Goal: Information Seeking & Learning: Learn about a topic

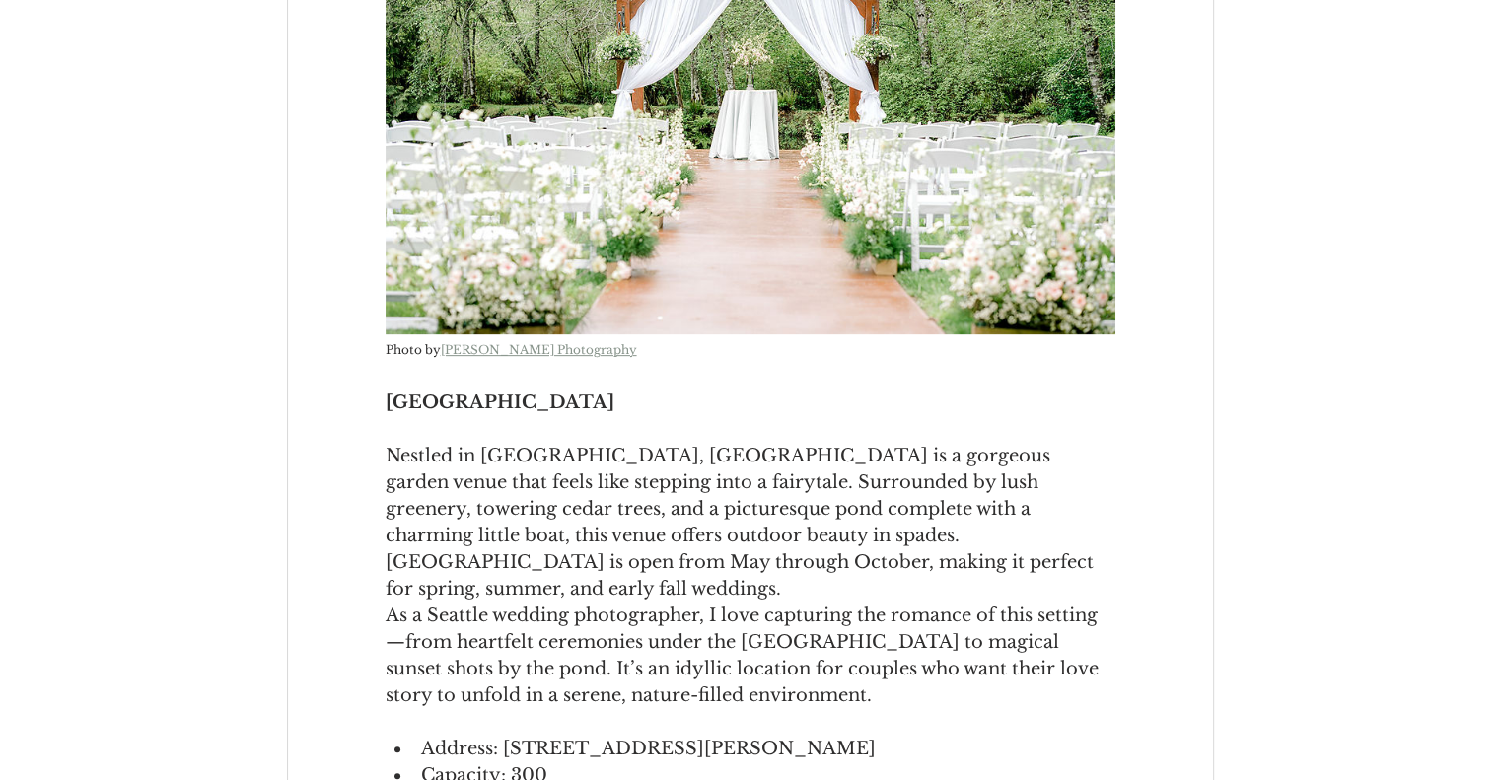
scroll to position [800, 0]
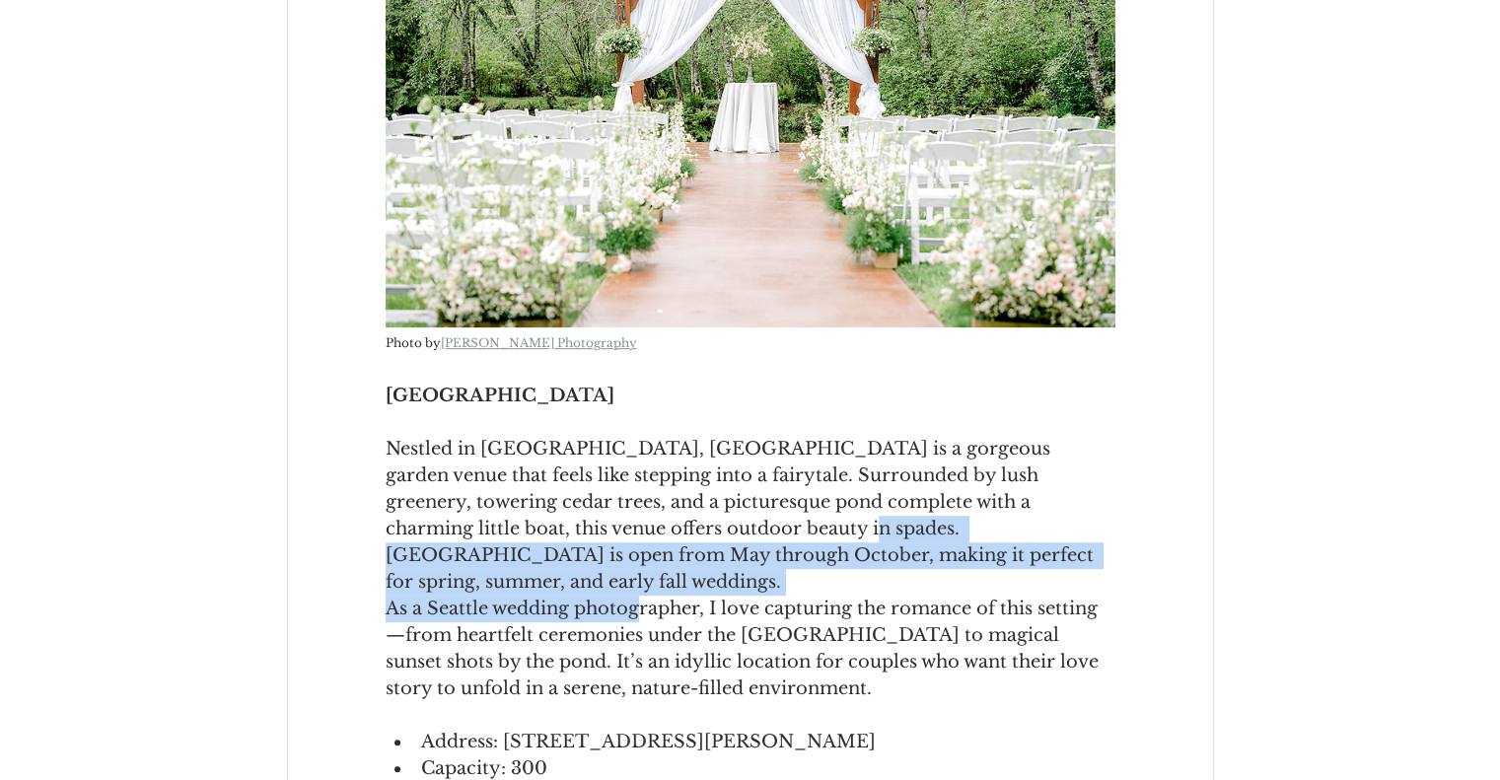
drag, startPoint x: 619, startPoint y: 532, endPoint x: 640, endPoint y: 577, distance: 49.9
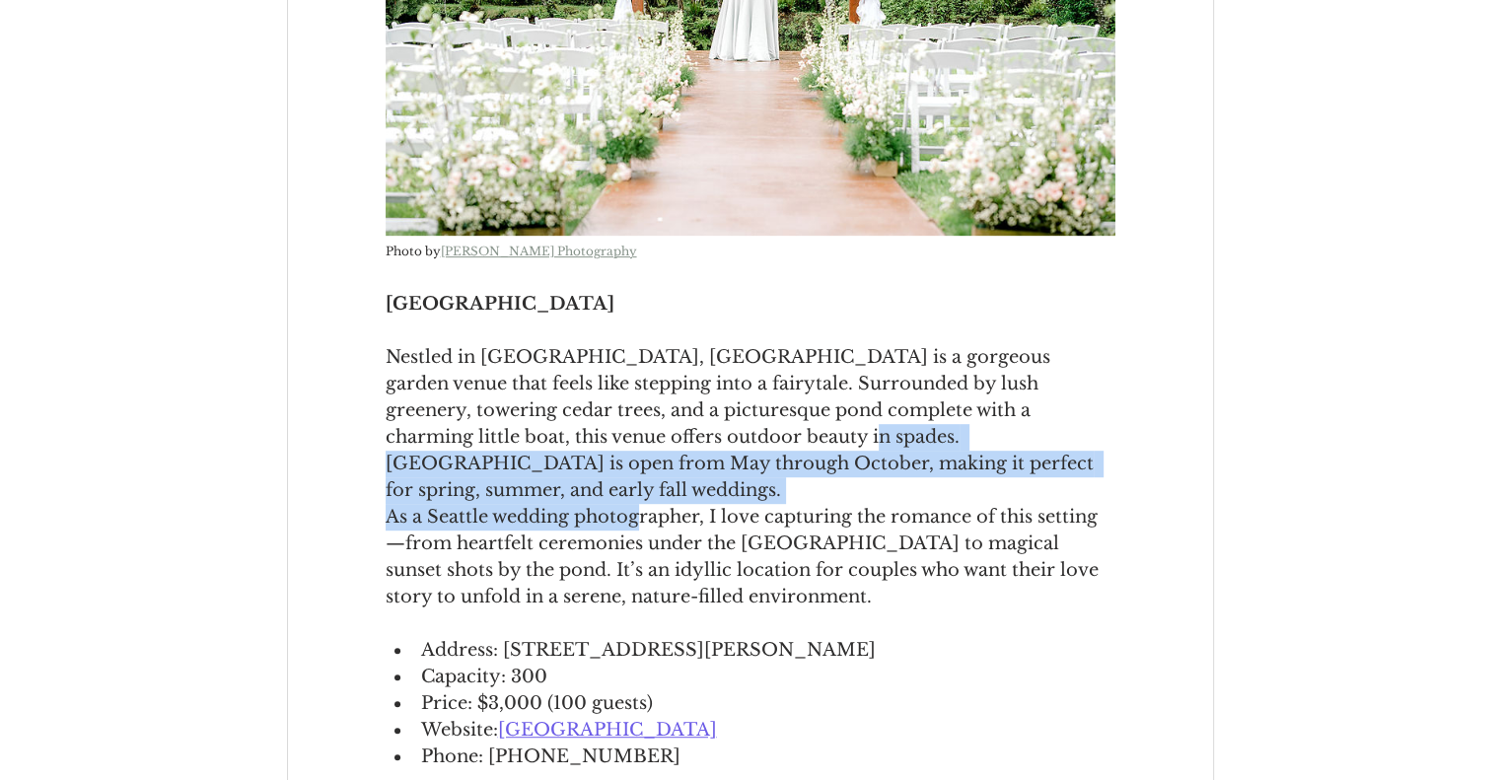
scroll to position [895, 0]
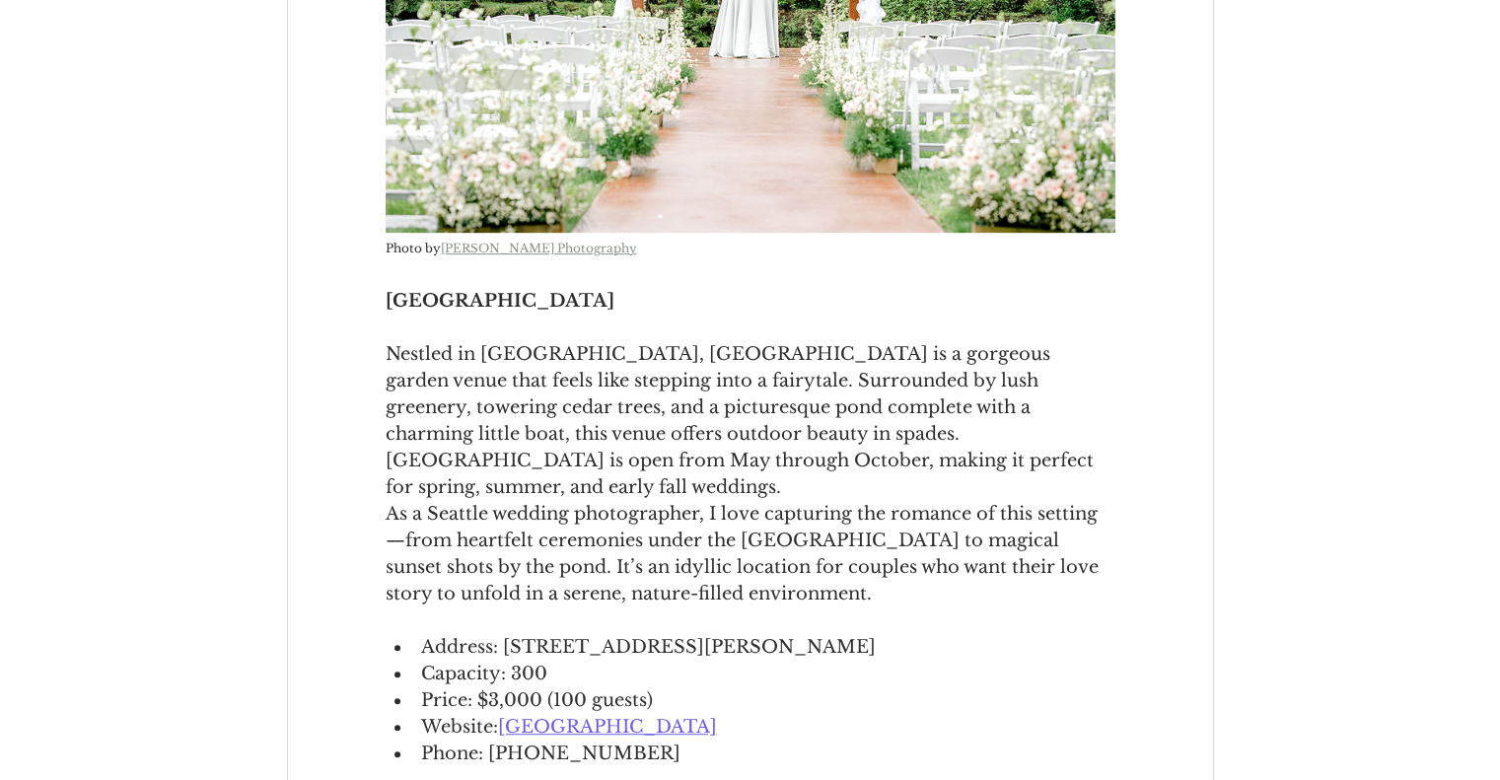
click at [640, 577] on span "As a Seattle wedding photographer, I love capturing the romance of this setting…" at bounding box center [745, 554] width 718 height 102
click at [607, 716] on span "[GEOGRAPHIC_DATA]" at bounding box center [607, 727] width 219 height 22
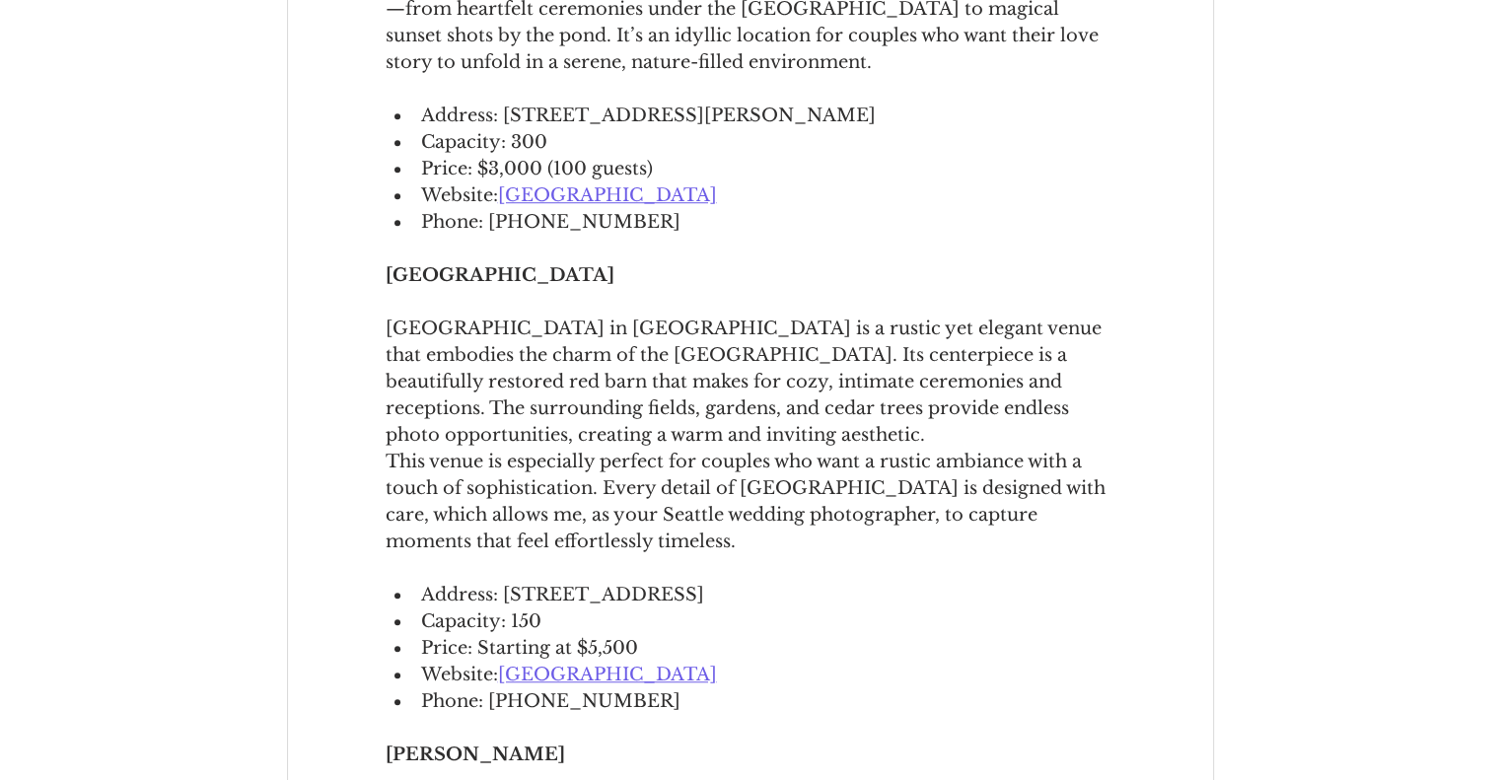
scroll to position [1428, 0]
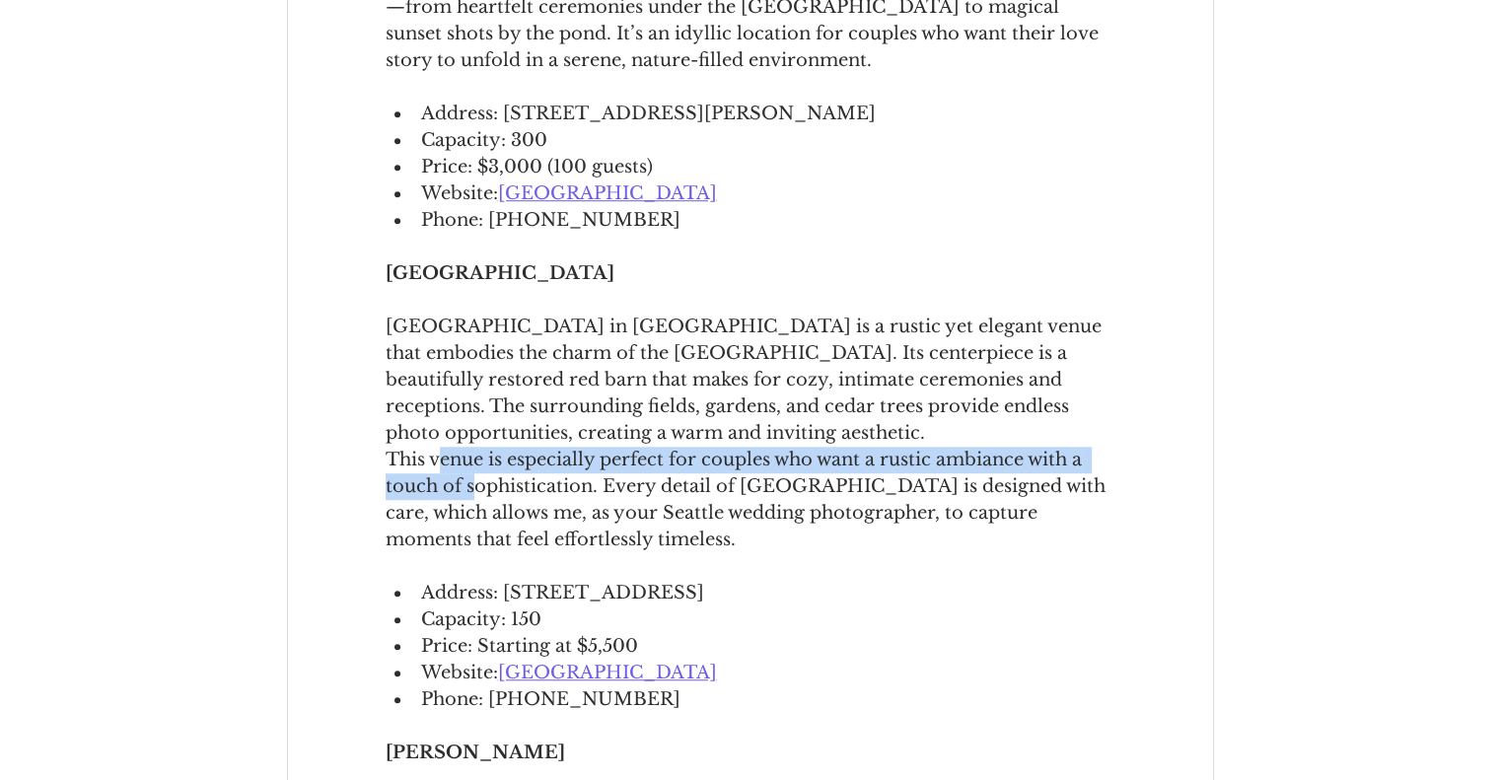
drag, startPoint x: 438, startPoint y: 424, endPoint x: 474, endPoint y: 471, distance: 59.0
click at [474, 471] on span "This venue is especially perfect for couples who want a rustic ambiance with a …" at bounding box center [751, 500] width 730 height 107
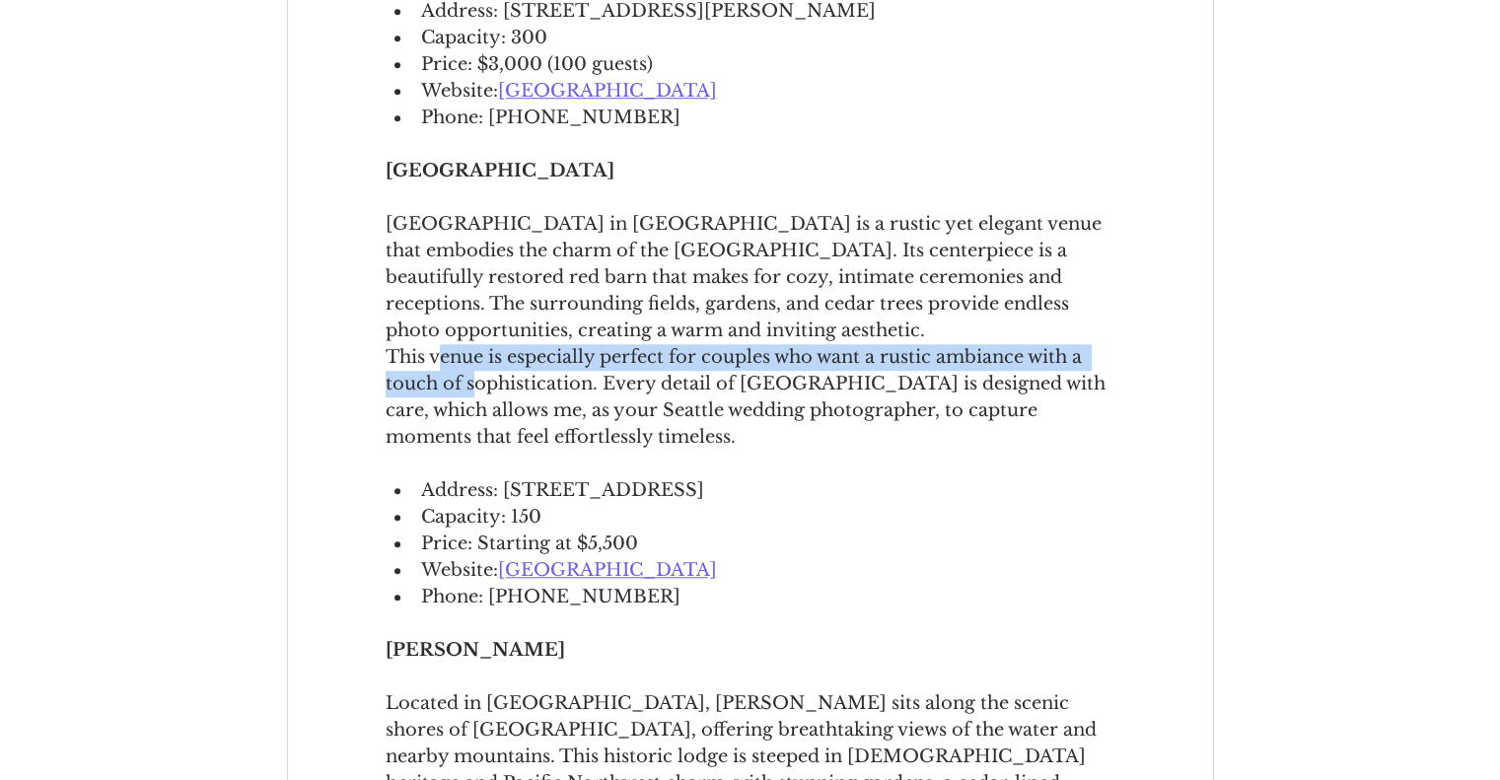
scroll to position [1545, 0]
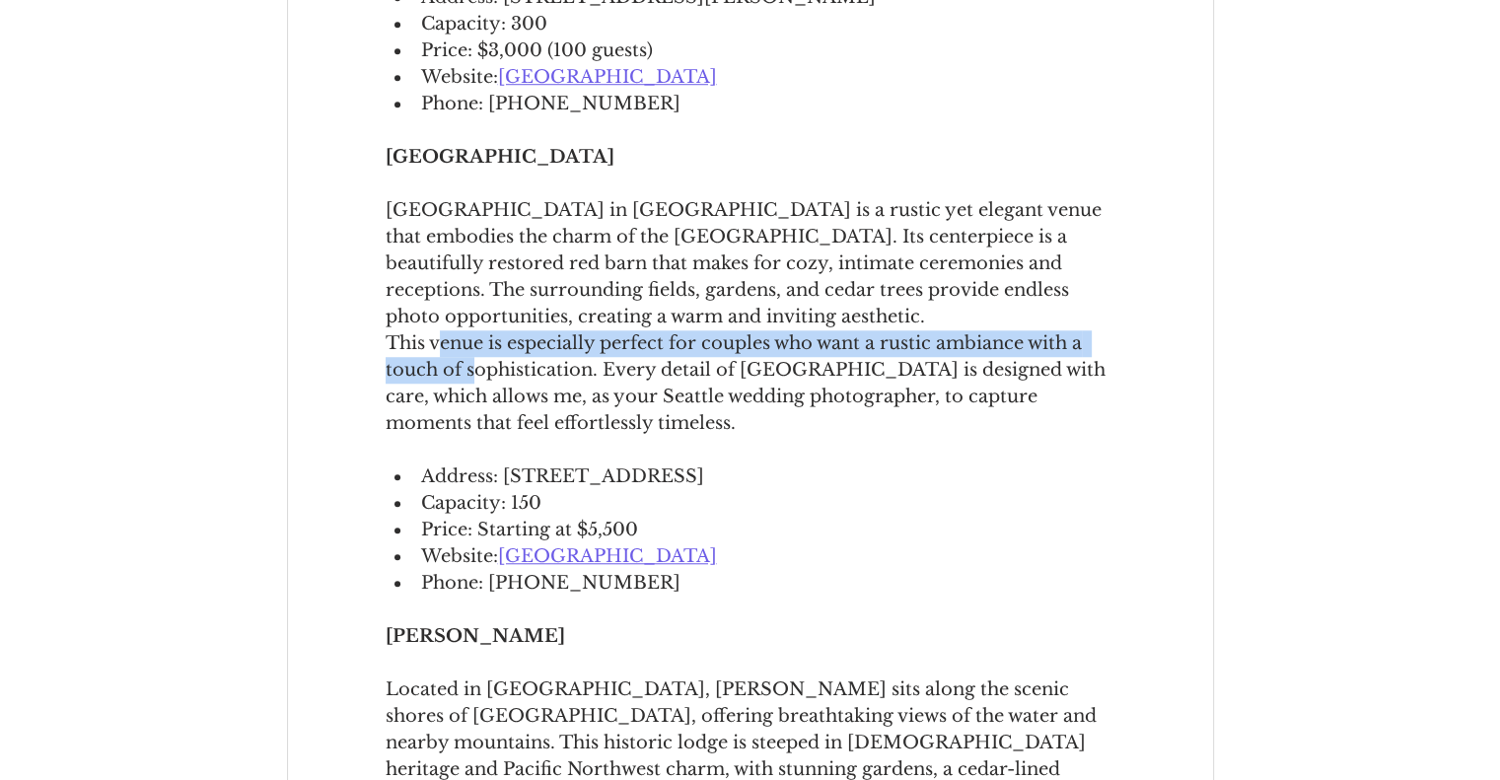
click at [592, 545] on span "[GEOGRAPHIC_DATA]" at bounding box center [607, 556] width 219 height 22
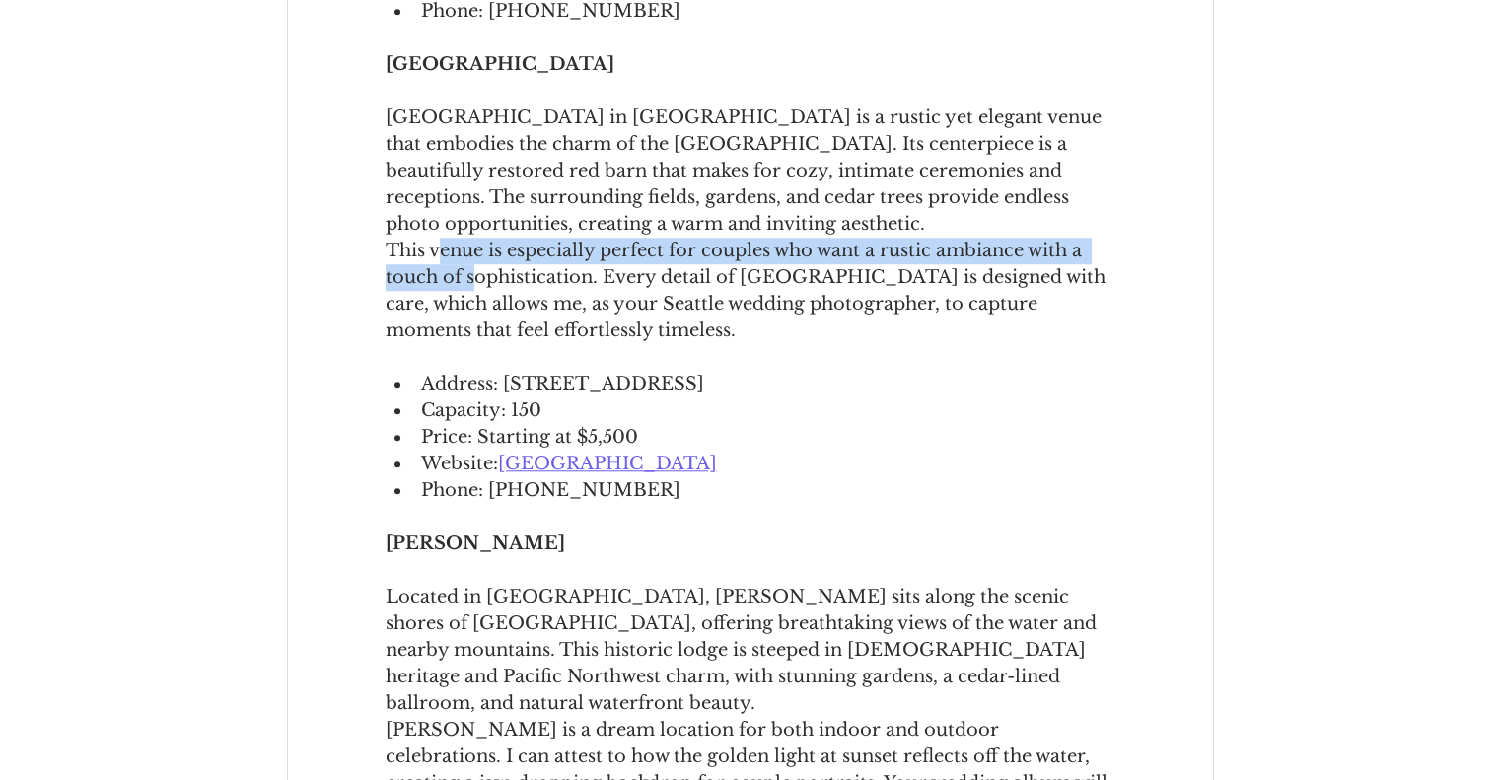
scroll to position [1641, 0]
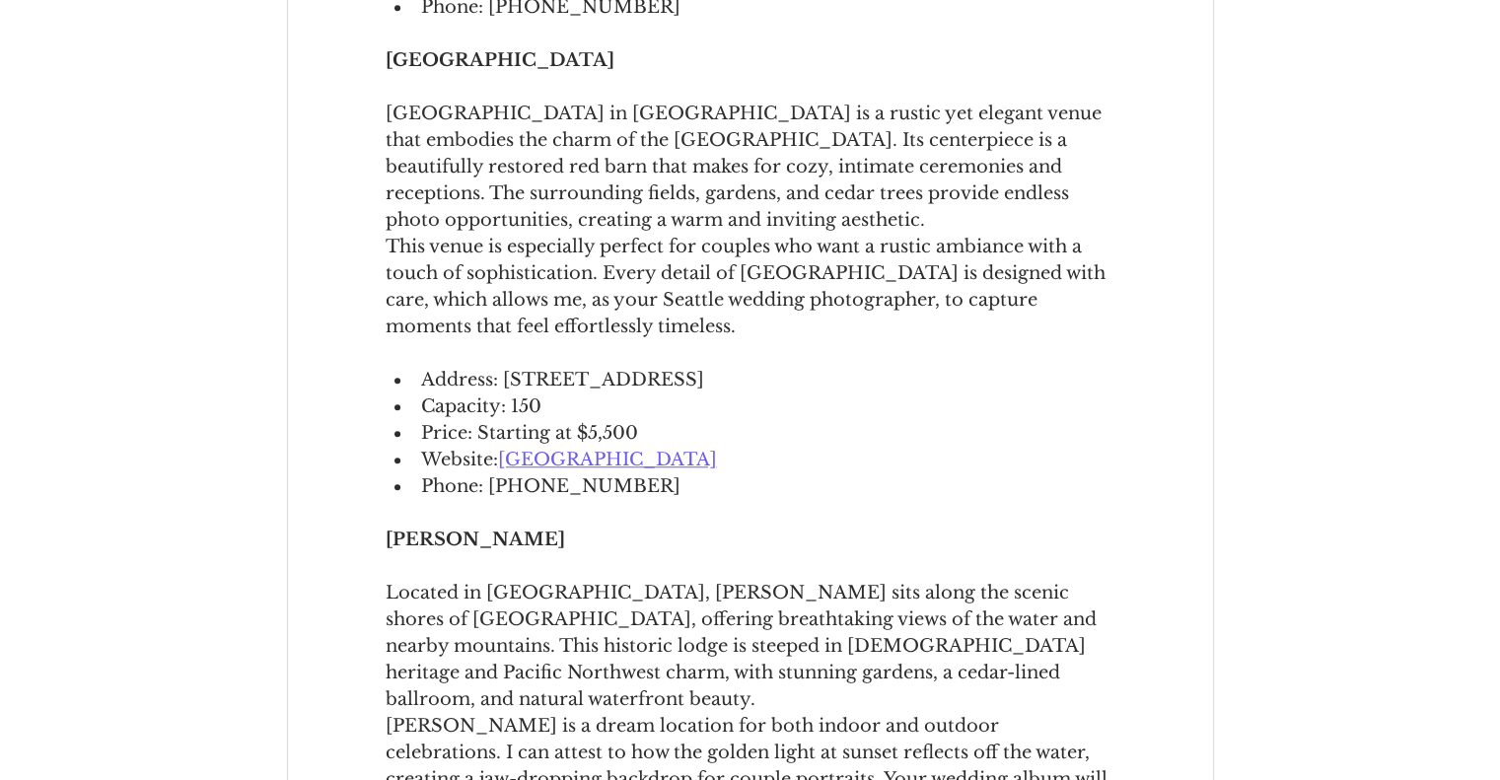
click at [688, 580] on span "Located in [GEOGRAPHIC_DATA], [PERSON_NAME] sits along the scenic shores of [GE…" at bounding box center [751, 646] width 730 height 133
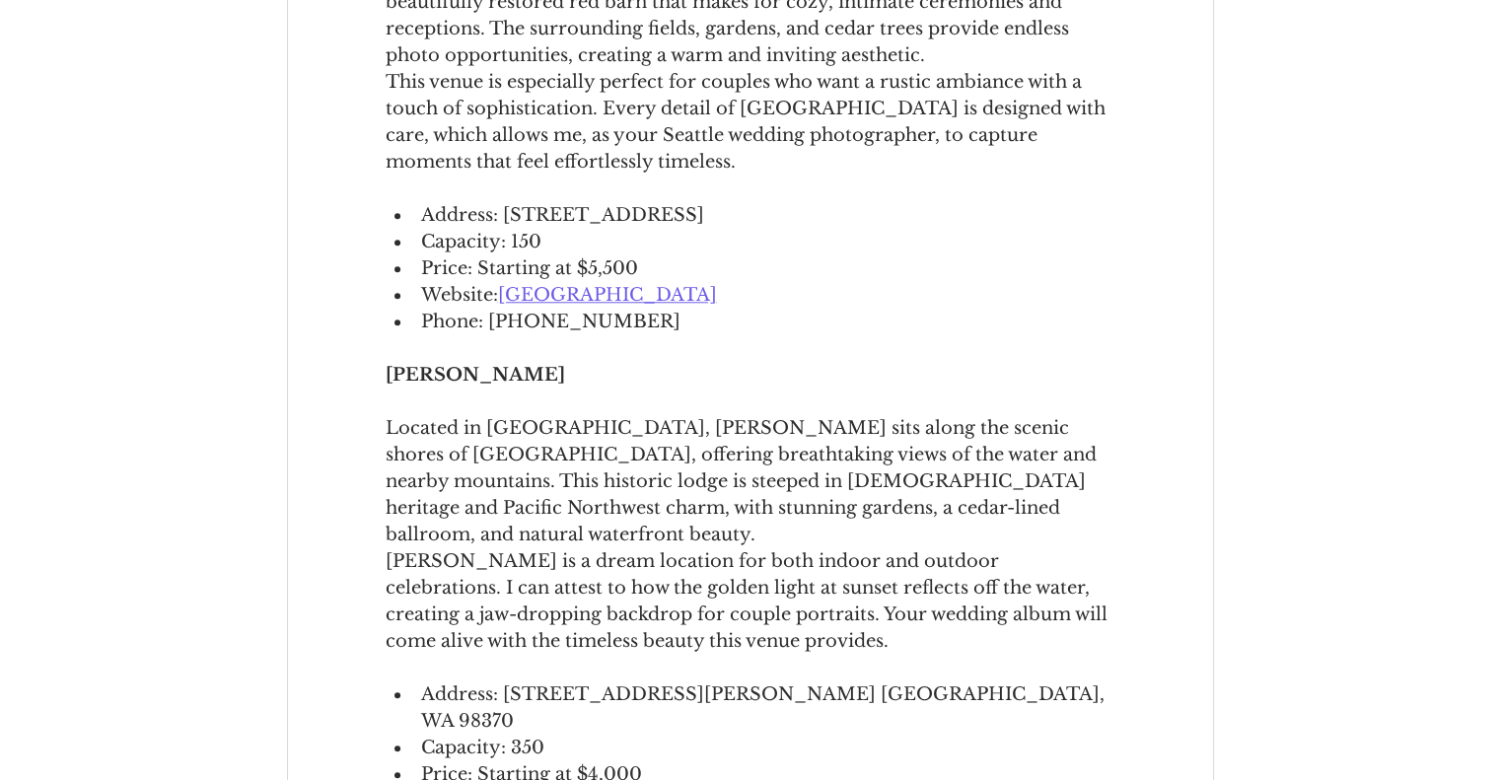
scroll to position [1807, 0]
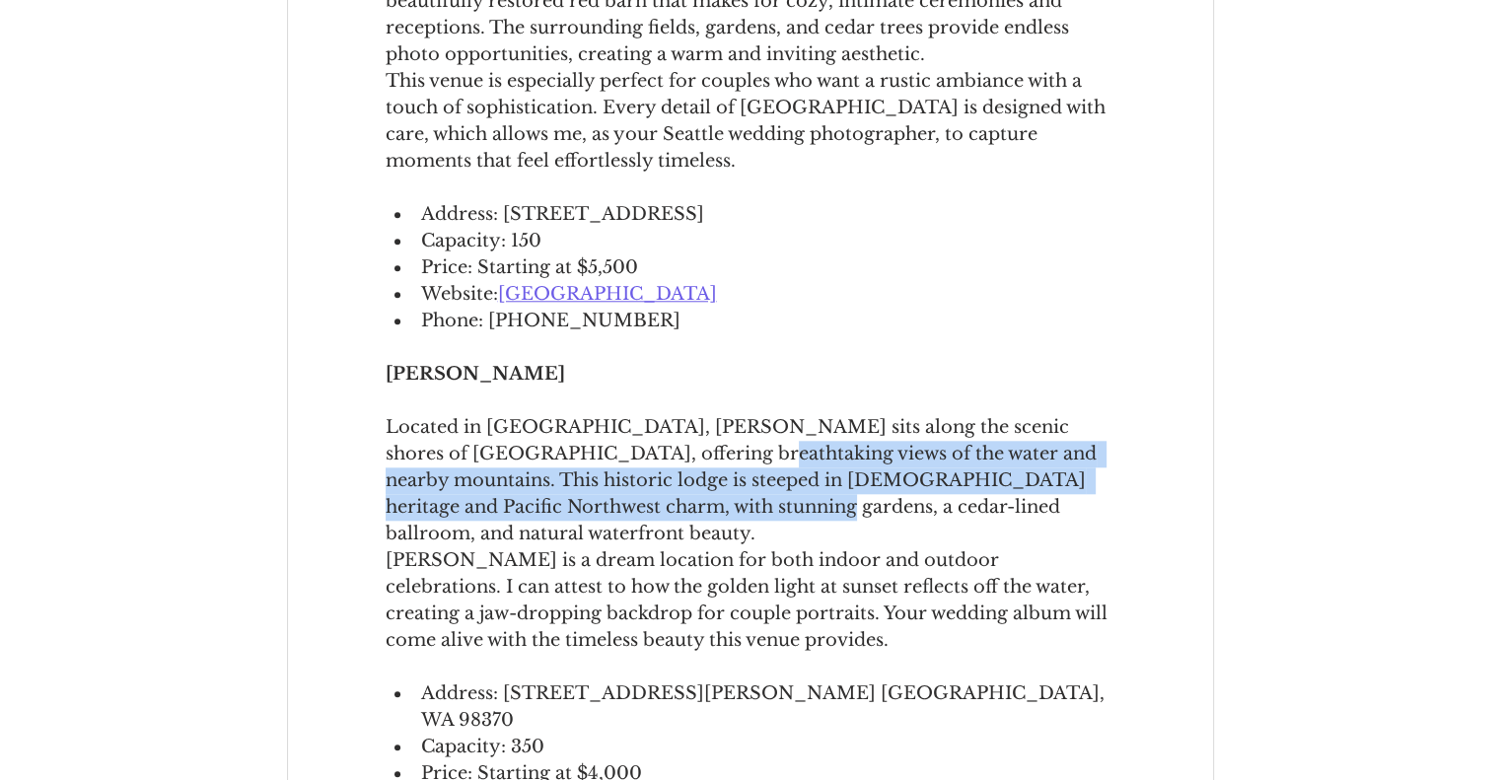
drag, startPoint x: 652, startPoint y: 436, endPoint x: 660, endPoint y: 492, distance: 56.8
click at [660, 492] on span "Located in [GEOGRAPHIC_DATA], [PERSON_NAME] sits along the scenic shores of [GE…" at bounding box center [751, 480] width 730 height 133
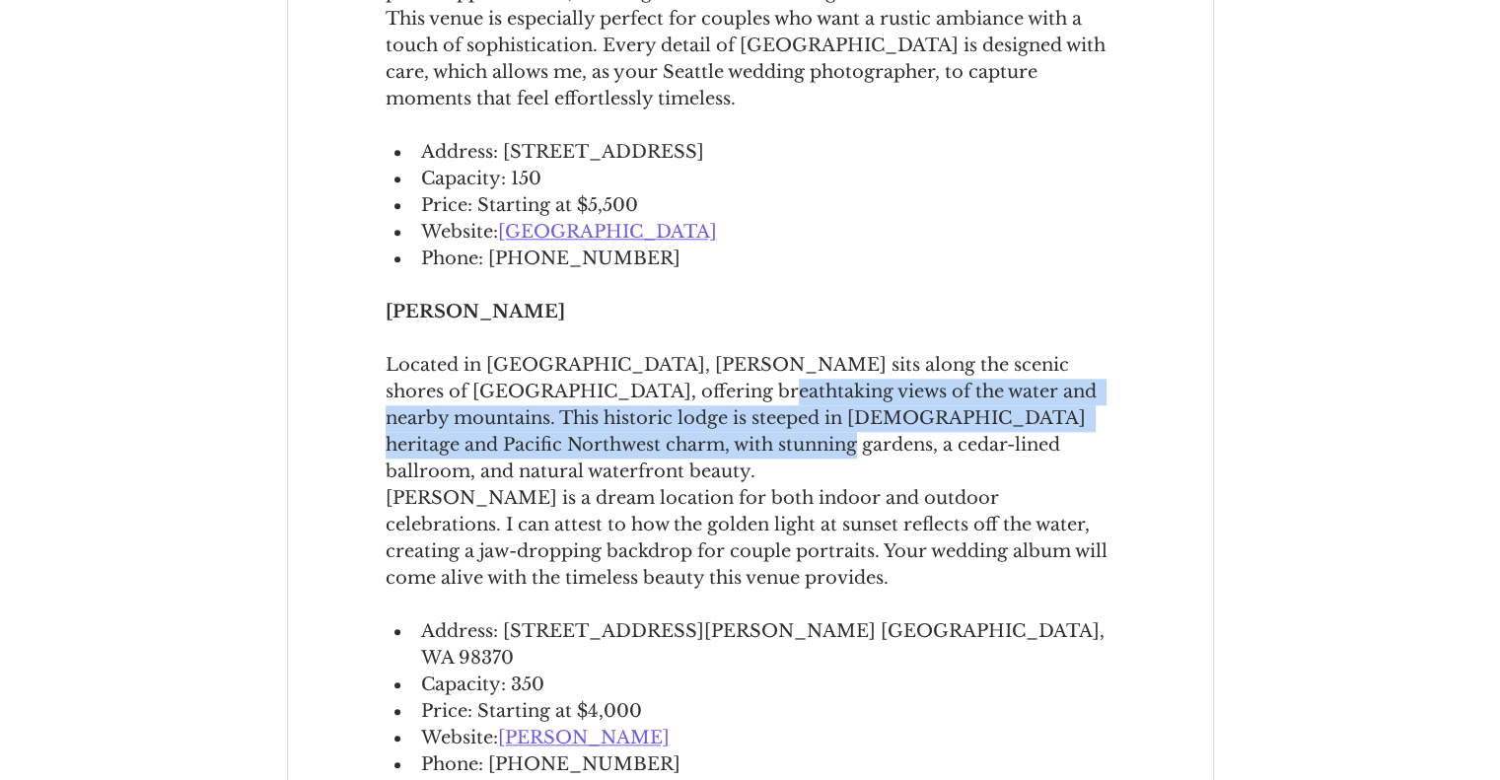
scroll to position [1874, 0]
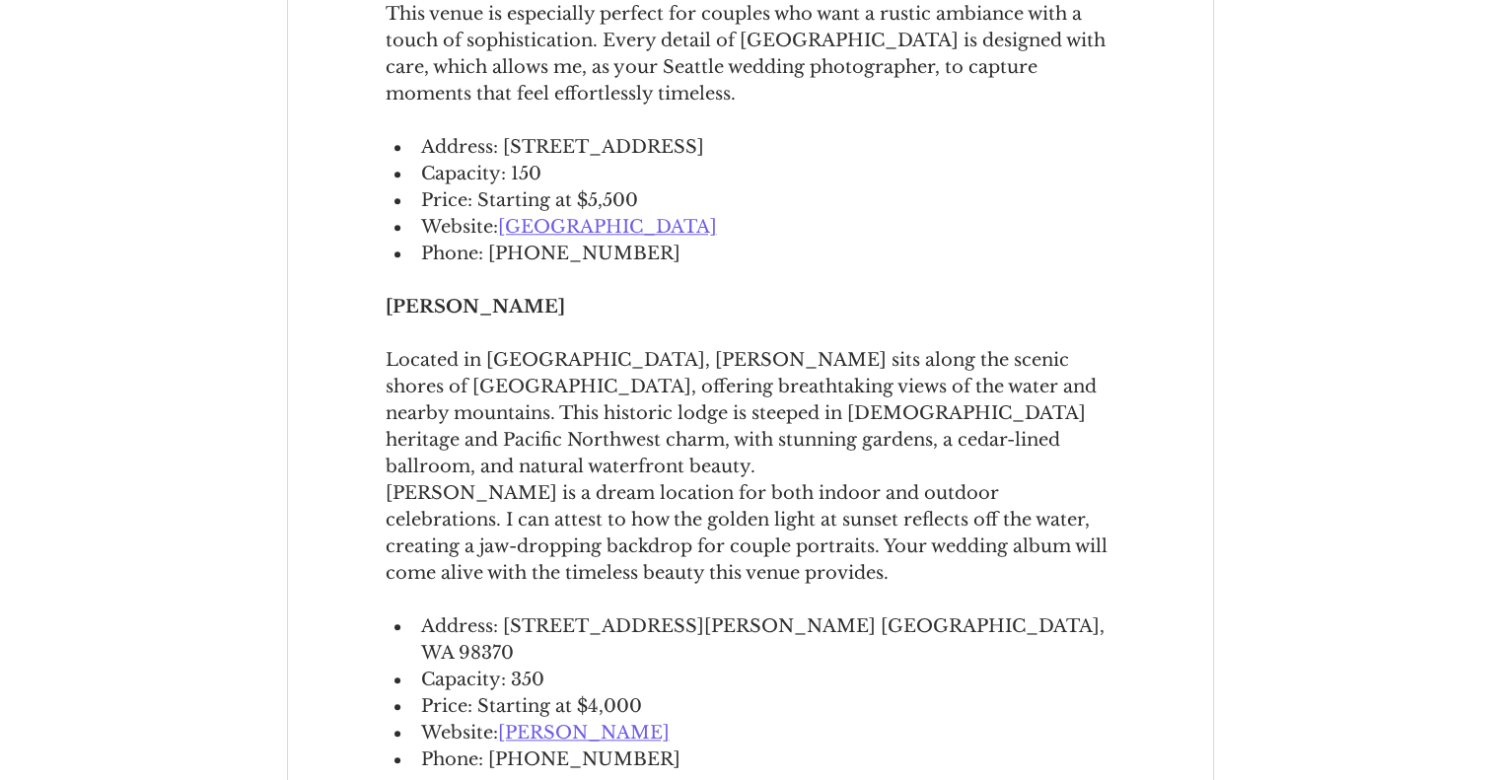
click at [663, 480] on span "[PERSON_NAME] is a dream location for both indoor and outdoor celebrations. I c…" at bounding box center [751, 533] width 730 height 107
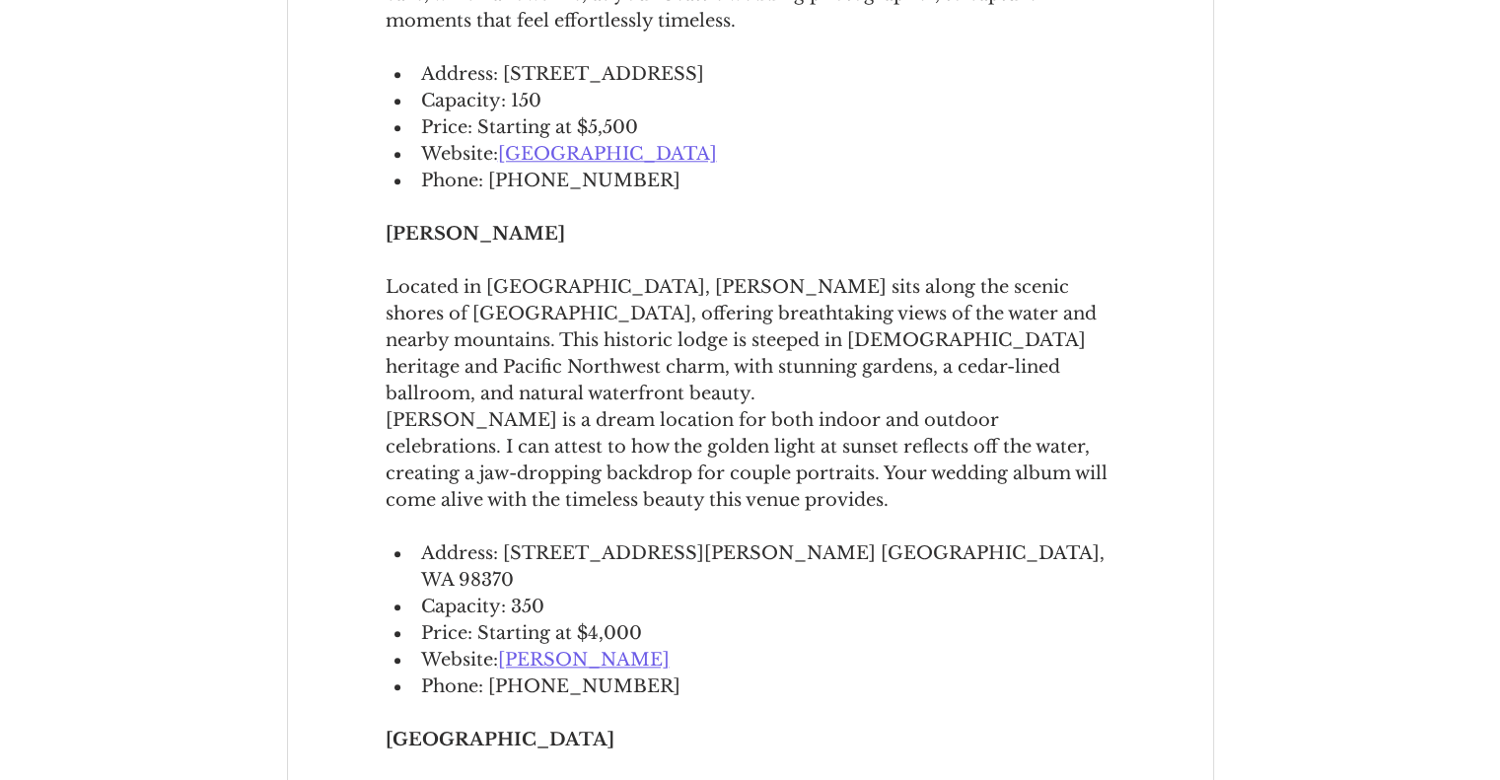
scroll to position [1948, 0]
click at [559, 648] on span "[PERSON_NAME]" at bounding box center [584, 659] width 172 height 22
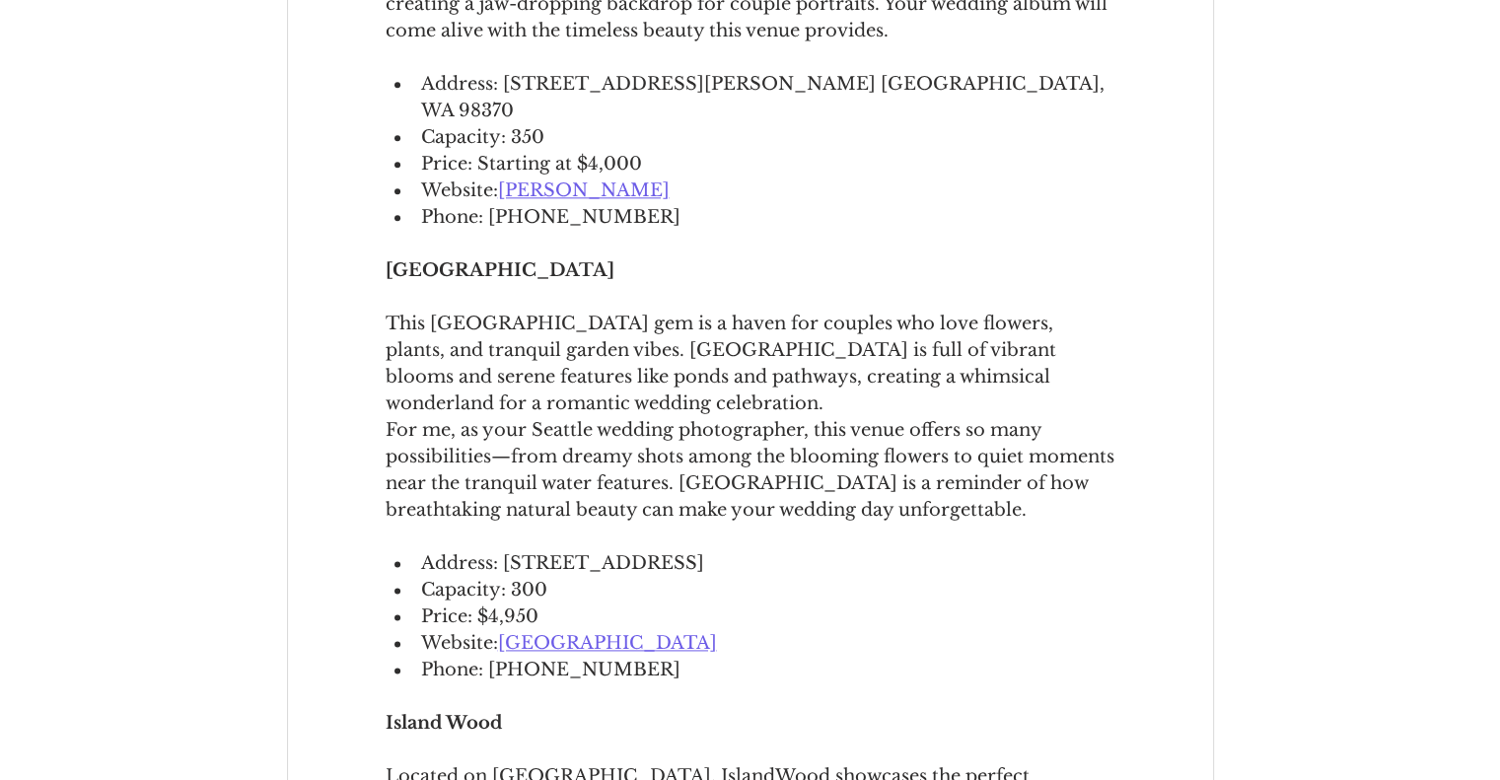
scroll to position [2418, 0]
click at [667, 631] on span "[GEOGRAPHIC_DATA]" at bounding box center [607, 642] width 219 height 22
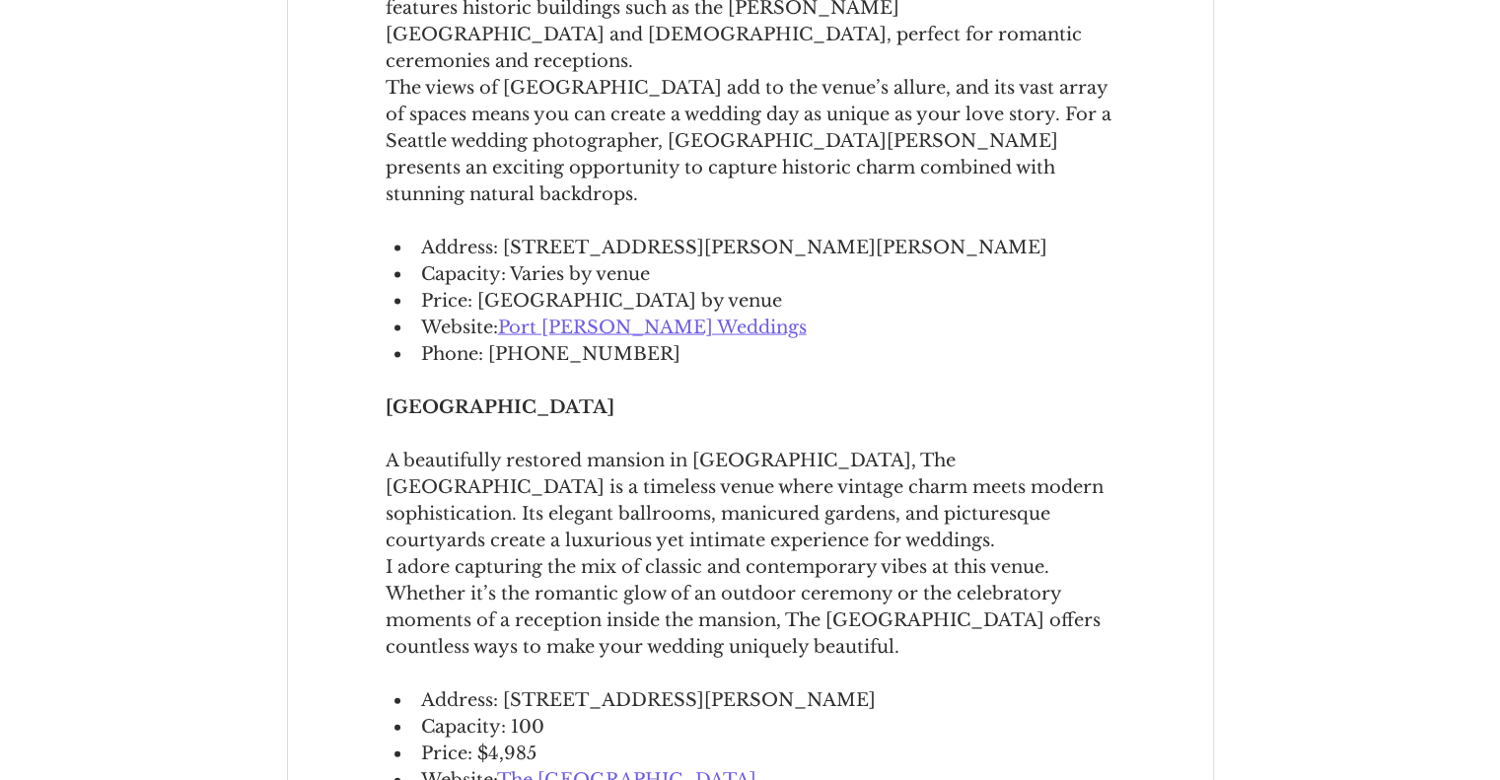
scroll to position [4094, 0]
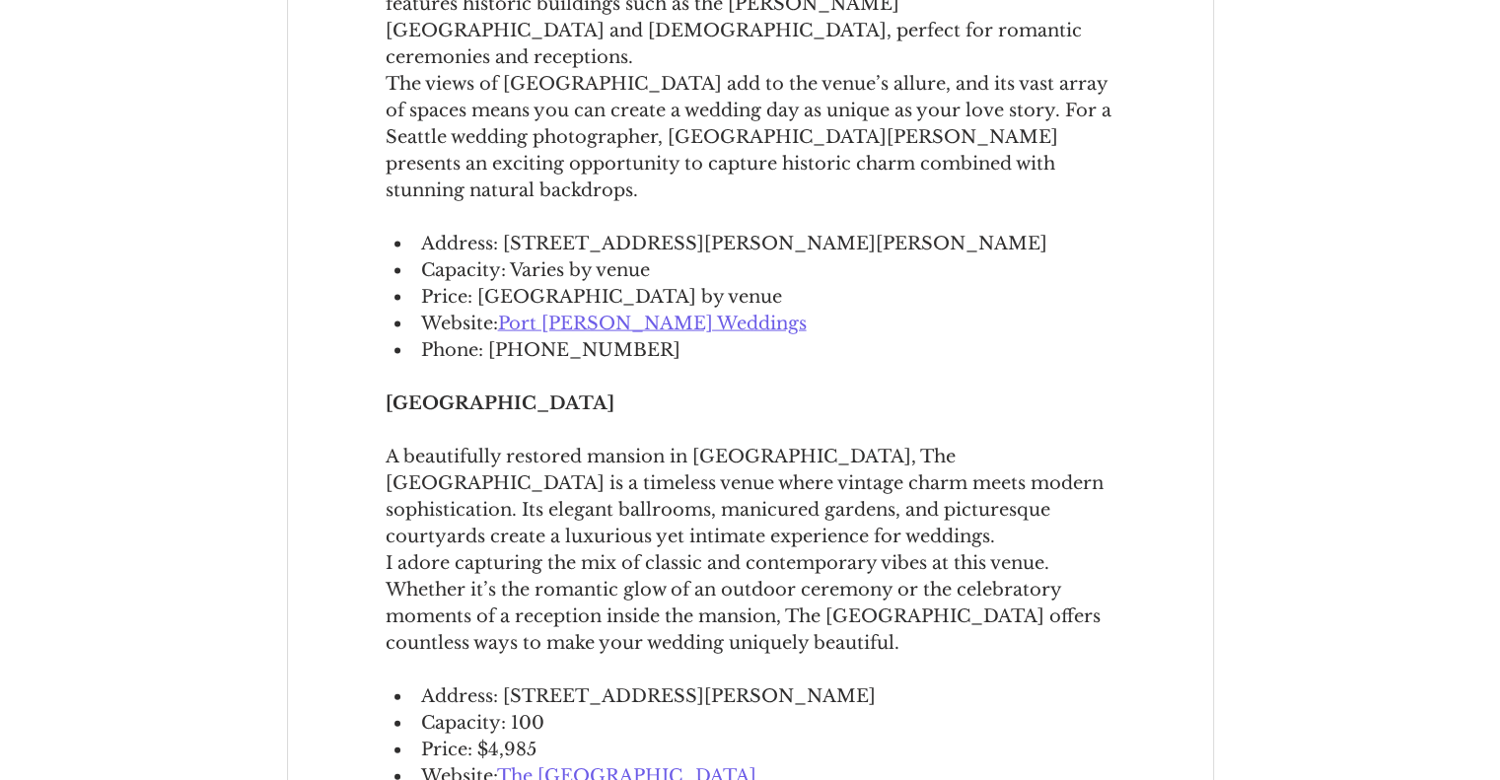
click at [633, 765] on span "The [GEOGRAPHIC_DATA]" at bounding box center [626, 776] width 259 height 22
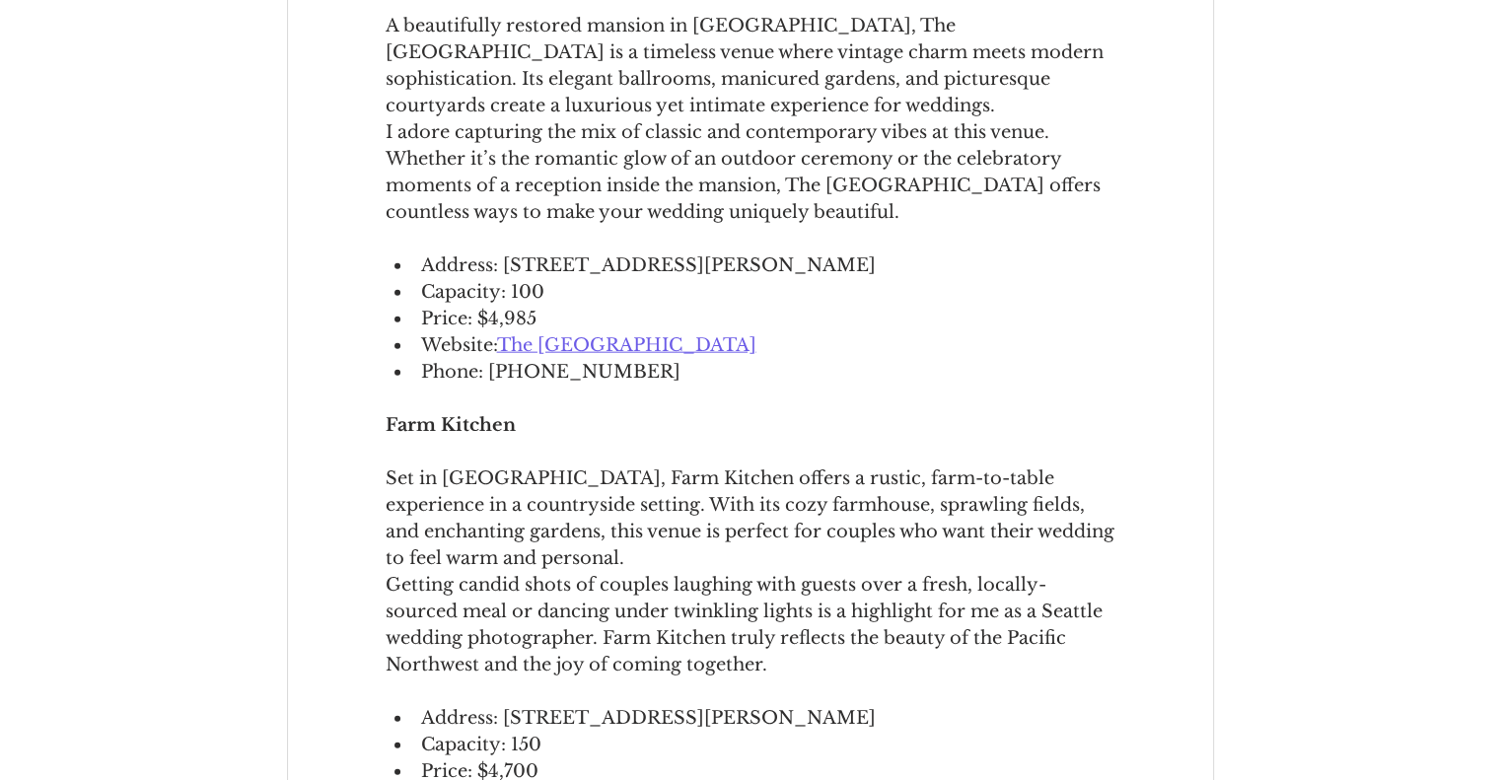
scroll to position [4527, 0]
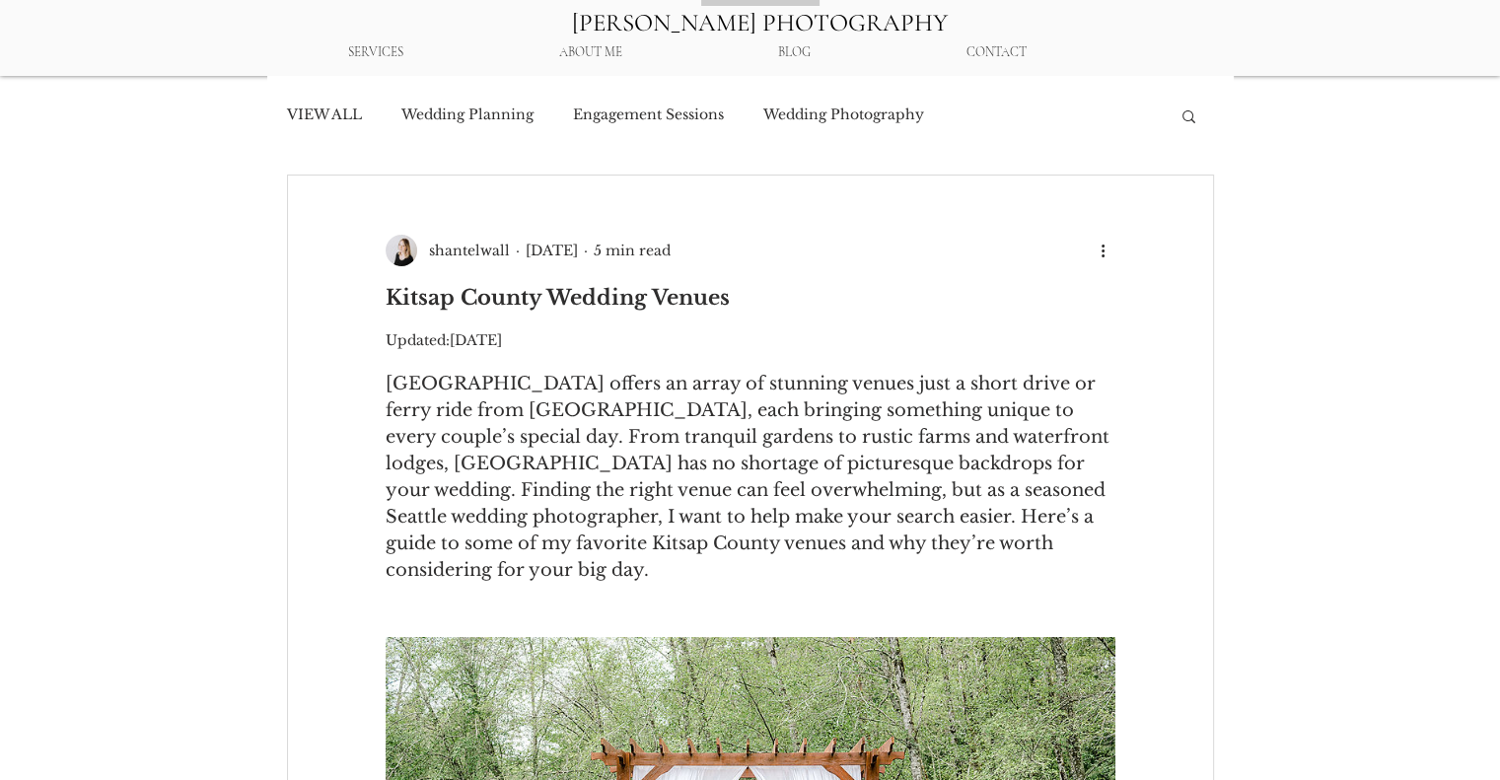
scroll to position [0, 0]
